Goal: Task Accomplishment & Management: Use online tool/utility

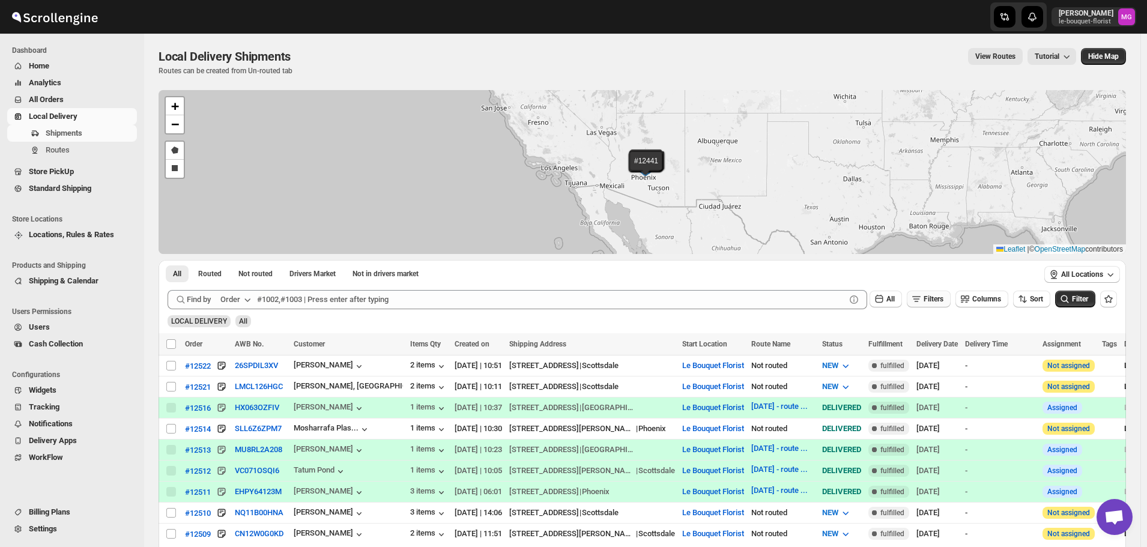
click at [941, 294] on button "Filters" at bounding box center [929, 299] width 44 height 17
click at [931, 353] on button "Add Filter" at bounding box center [933, 346] width 55 height 17
click at [897, 346] on button "Select" at bounding box center [868, 347] width 90 height 17
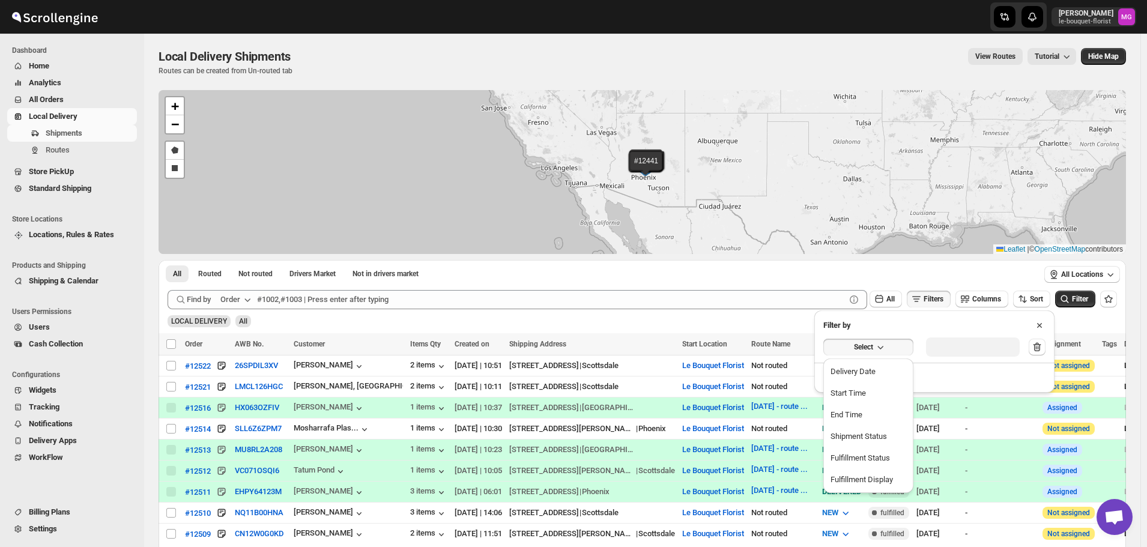
click at [869, 360] on ul "Delivery Date Start Time End Time Shipment Status Fulfillment Status Fulfillmen…" at bounding box center [868, 426] width 90 height 135
click at [869, 369] on div "Delivery Date" at bounding box center [853, 372] width 45 height 12
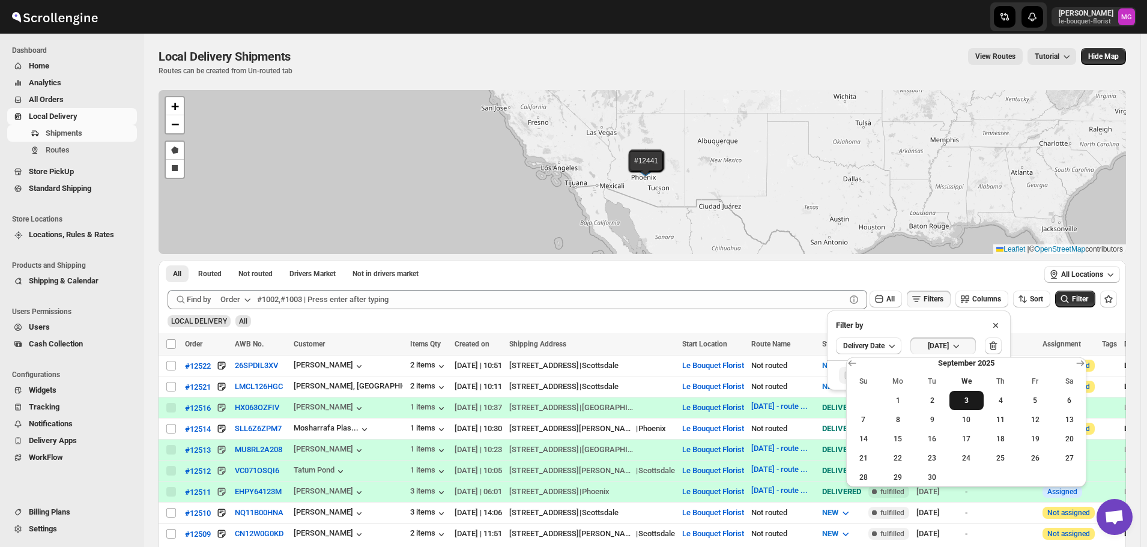
click at [972, 401] on span "3" at bounding box center [966, 401] width 25 height 10
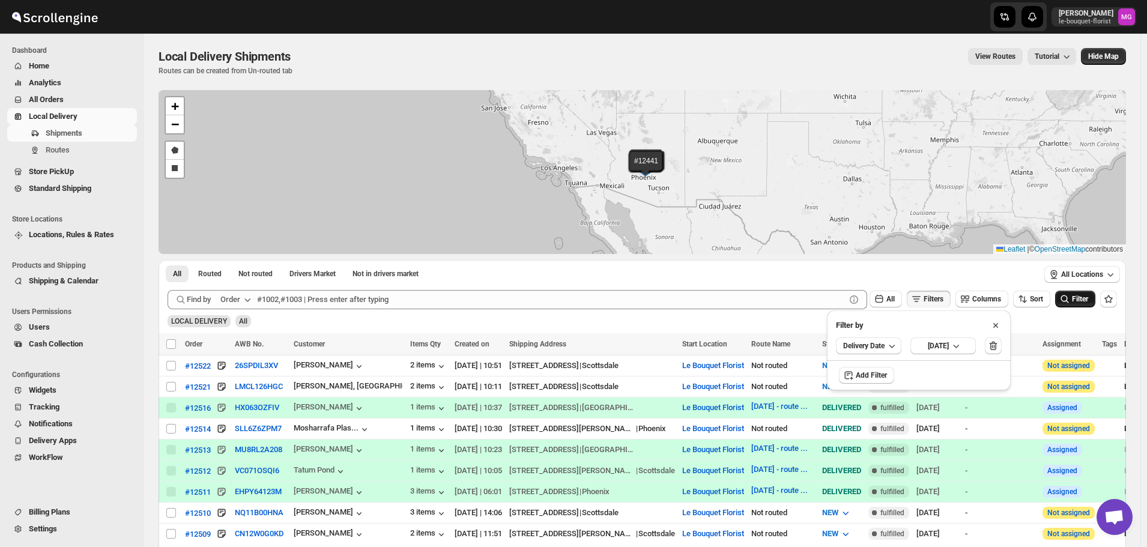
click at [1071, 303] on icon "submit" at bounding box center [1065, 299] width 12 height 12
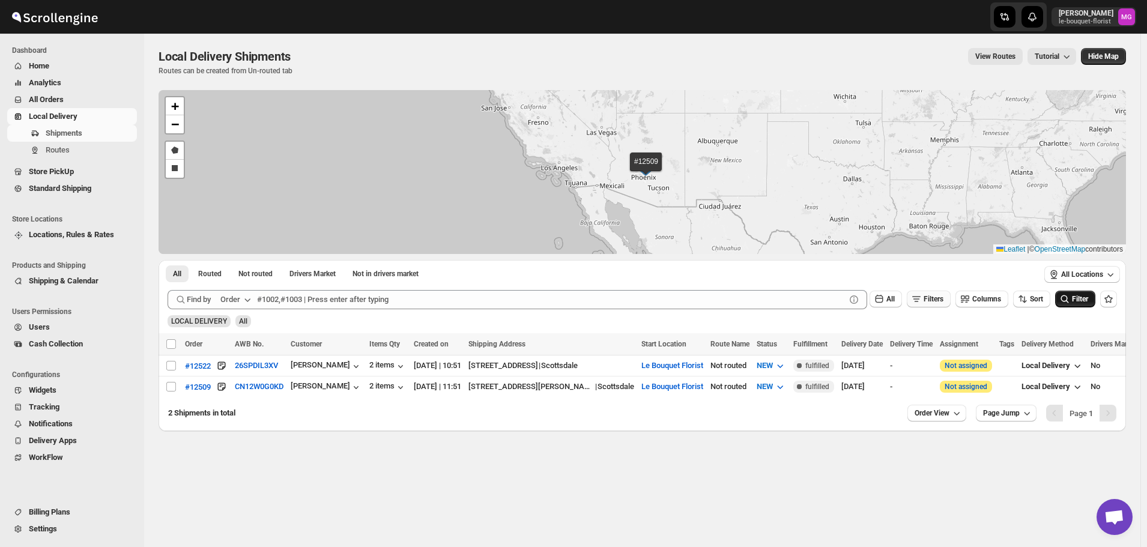
click at [936, 299] on span "Filters" at bounding box center [934, 299] width 20 height 8
click at [949, 341] on span "[DATE]" at bounding box center [938, 346] width 21 height 10
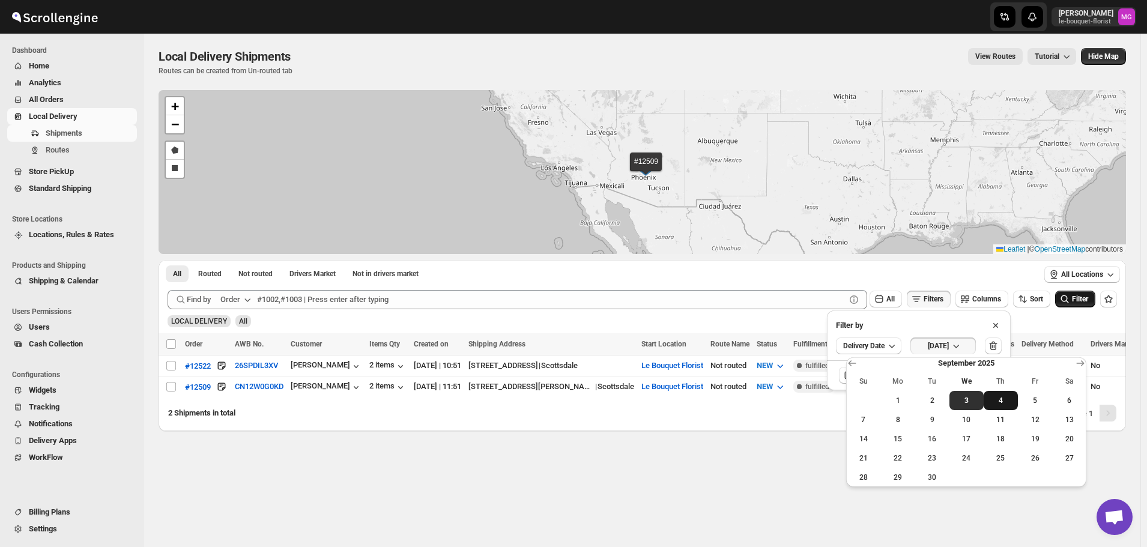
click at [997, 408] on button "4" at bounding box center [1001, 400] width 34 height 19
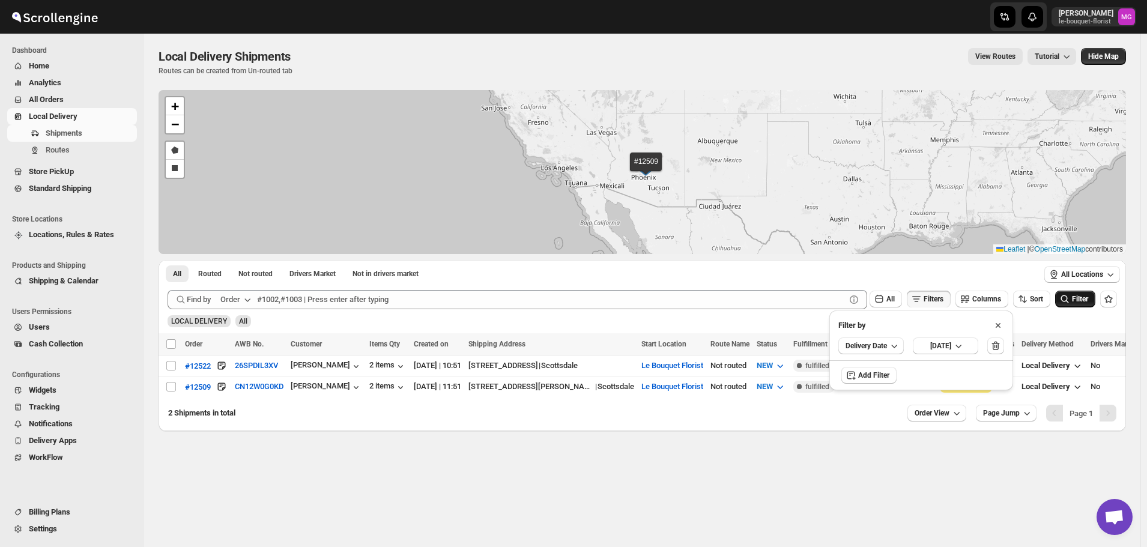
click at [1079, 307] on button "Filter" at bounding box center [1075, 299] width 40 height 17
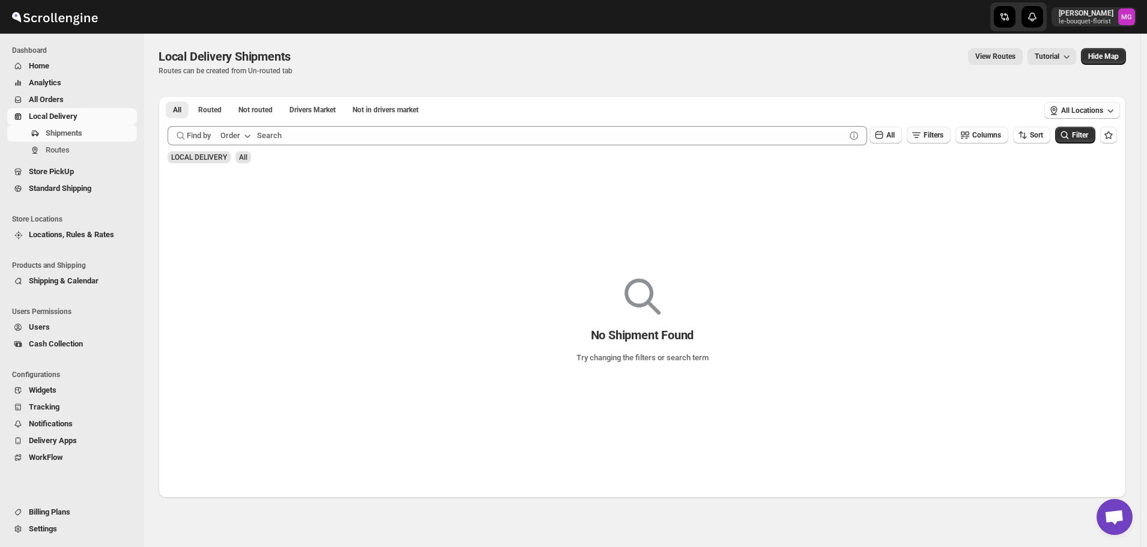
click at [936, 135] on span "Filters" at bounding box center [934, 135] width 20 height 8
click at [951, 186] on span "[DATE]" at bounding box center [940, 182] width 21 height 10
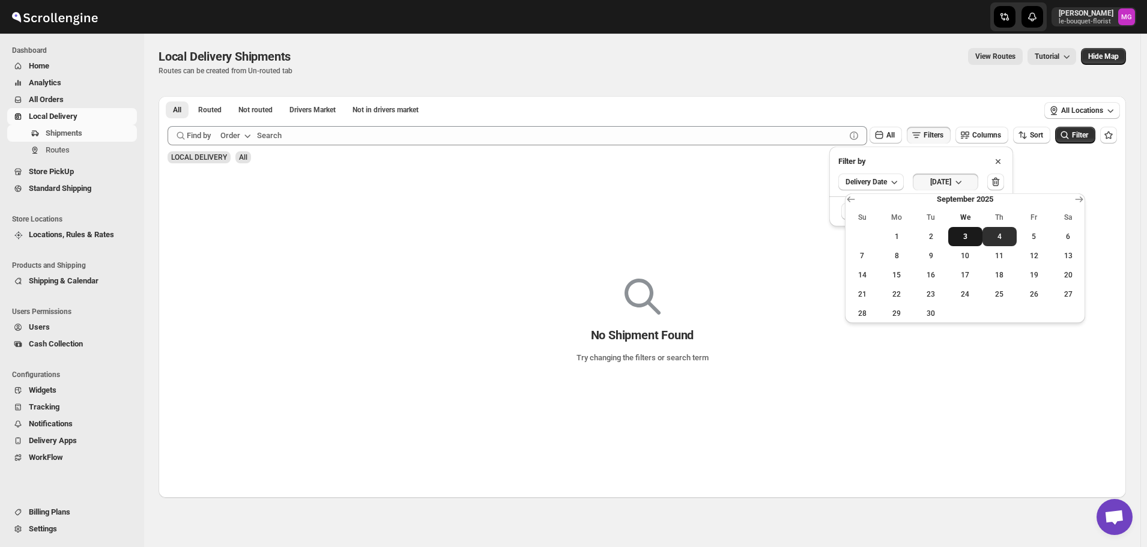
click at [966, 238] on span "3" at bounding box center [965, 237] width 25 height 10
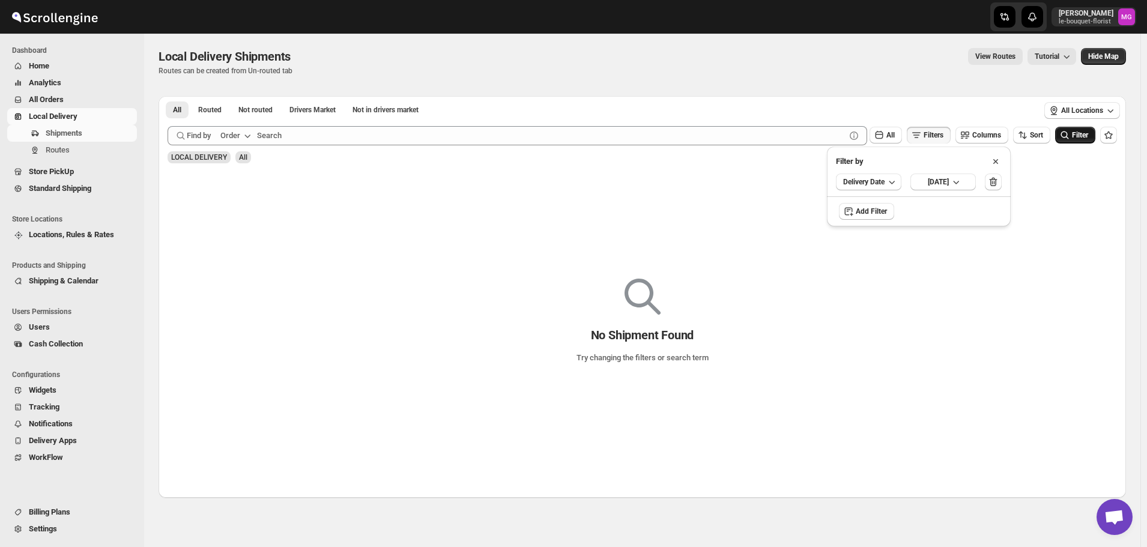
click at [1069, 141] on button "Filter" at bounding box center [1075, 135] width 40 height 17
